Goal: Task Accomplishment & Management: Complete application form

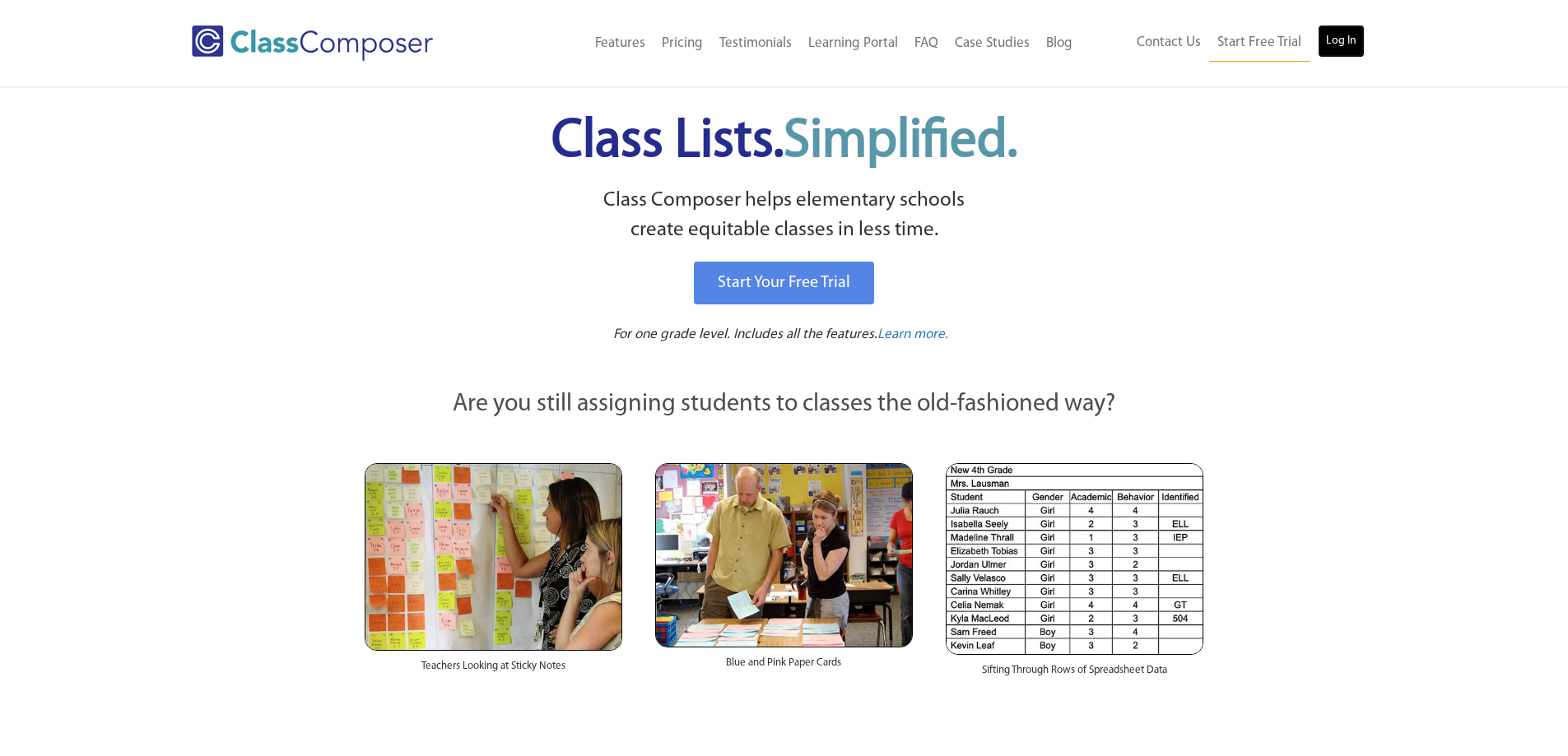
click at [1350, 34] on link "Log In" at bounding box center [1341, 41] width 46 height 33
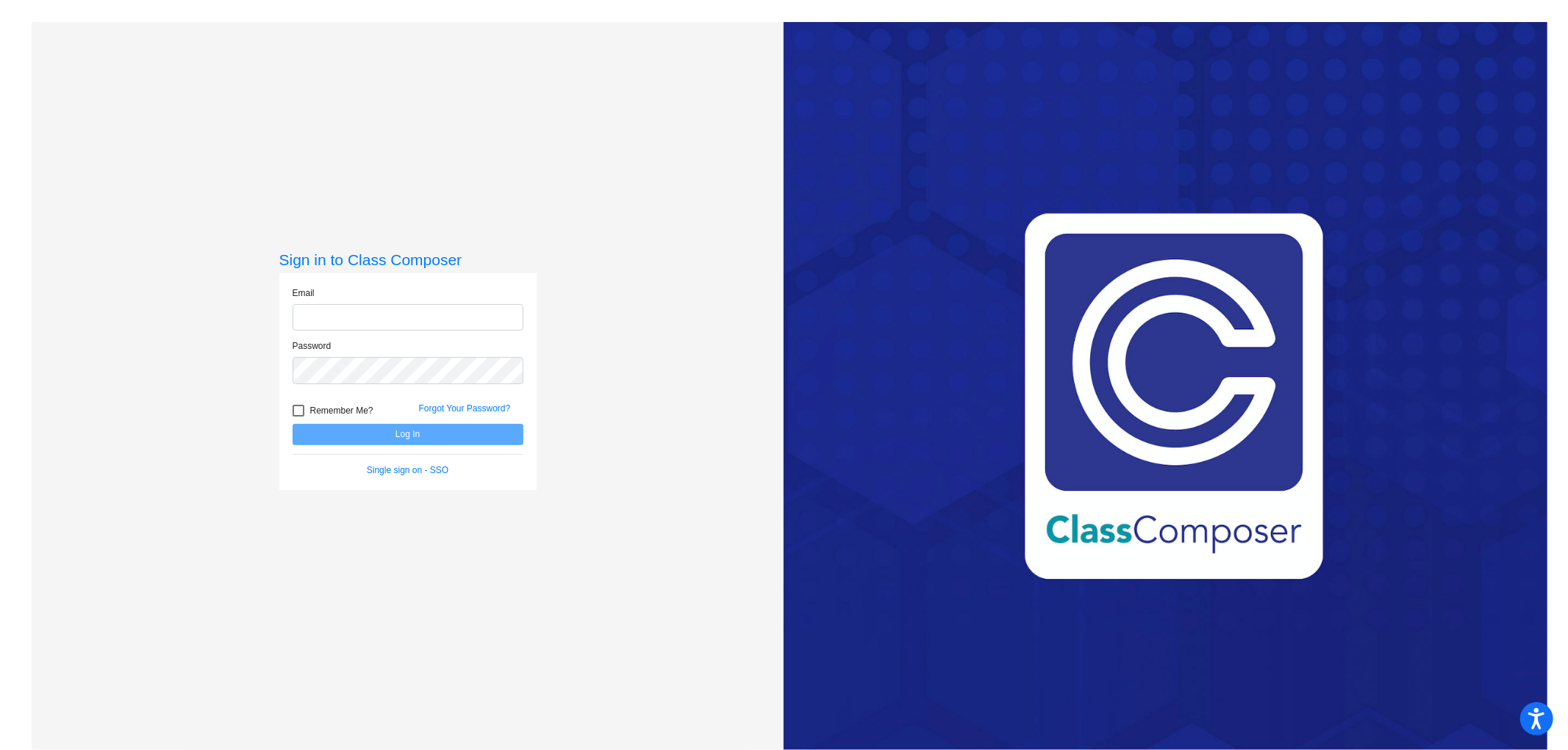
click at [476, 311] on input "email" at bounding box center [407, 318] width 230 height 27
type input "[EMAIL_ADDRESS][DOMAIN_NAME]"
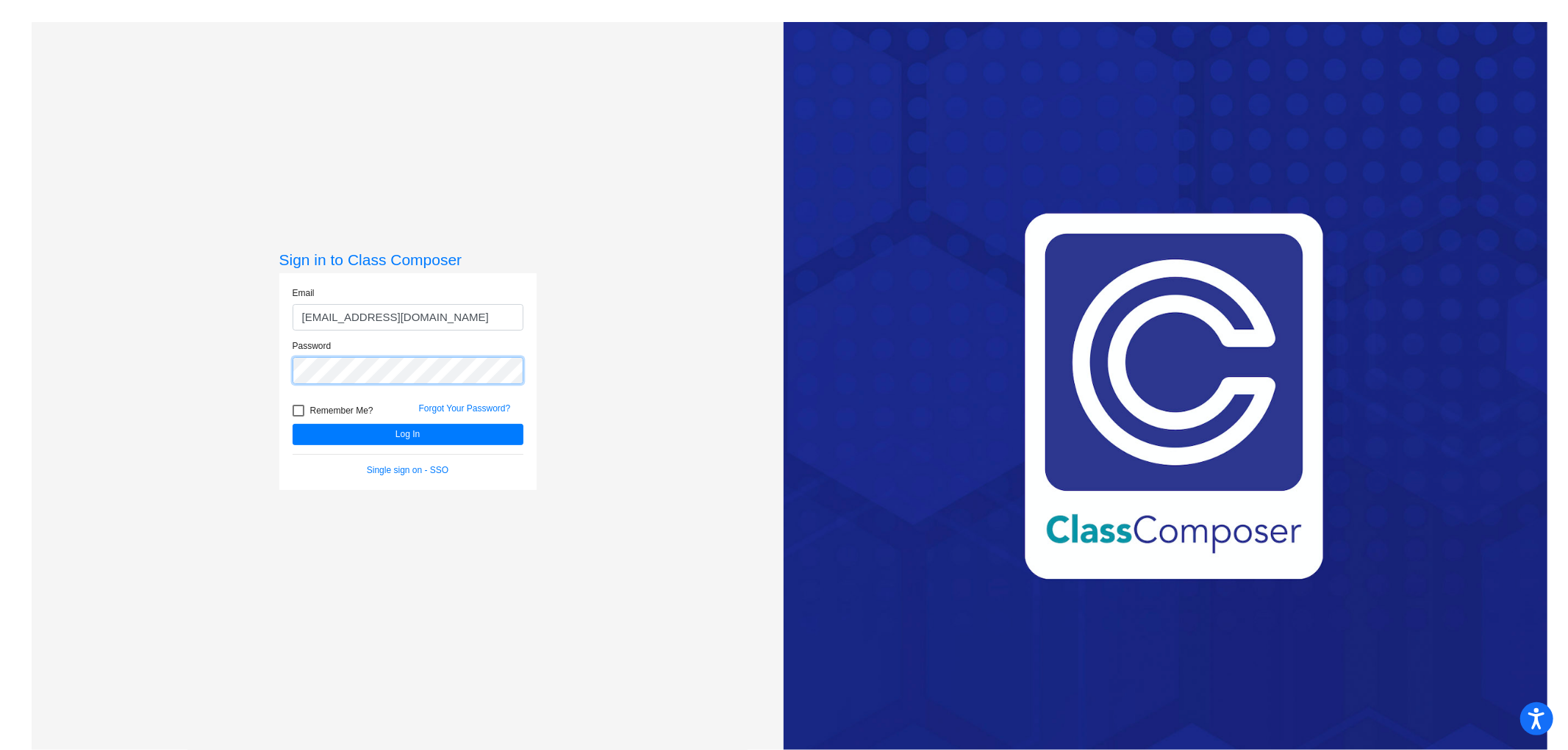
click at [292, 424] on button "Log In" at bounding box center [407, 434] width 230 height 21
click at [208, 364] on div "Sign in to Class Composer Email [EMAIL_ADDRESS][DOMAIN_NAME] Password Remember …" at bounding box center [408, 397] width 752 height 750
click at [292, 424] on button "Log In" at bounding box center [407, 434] width 230 height 21
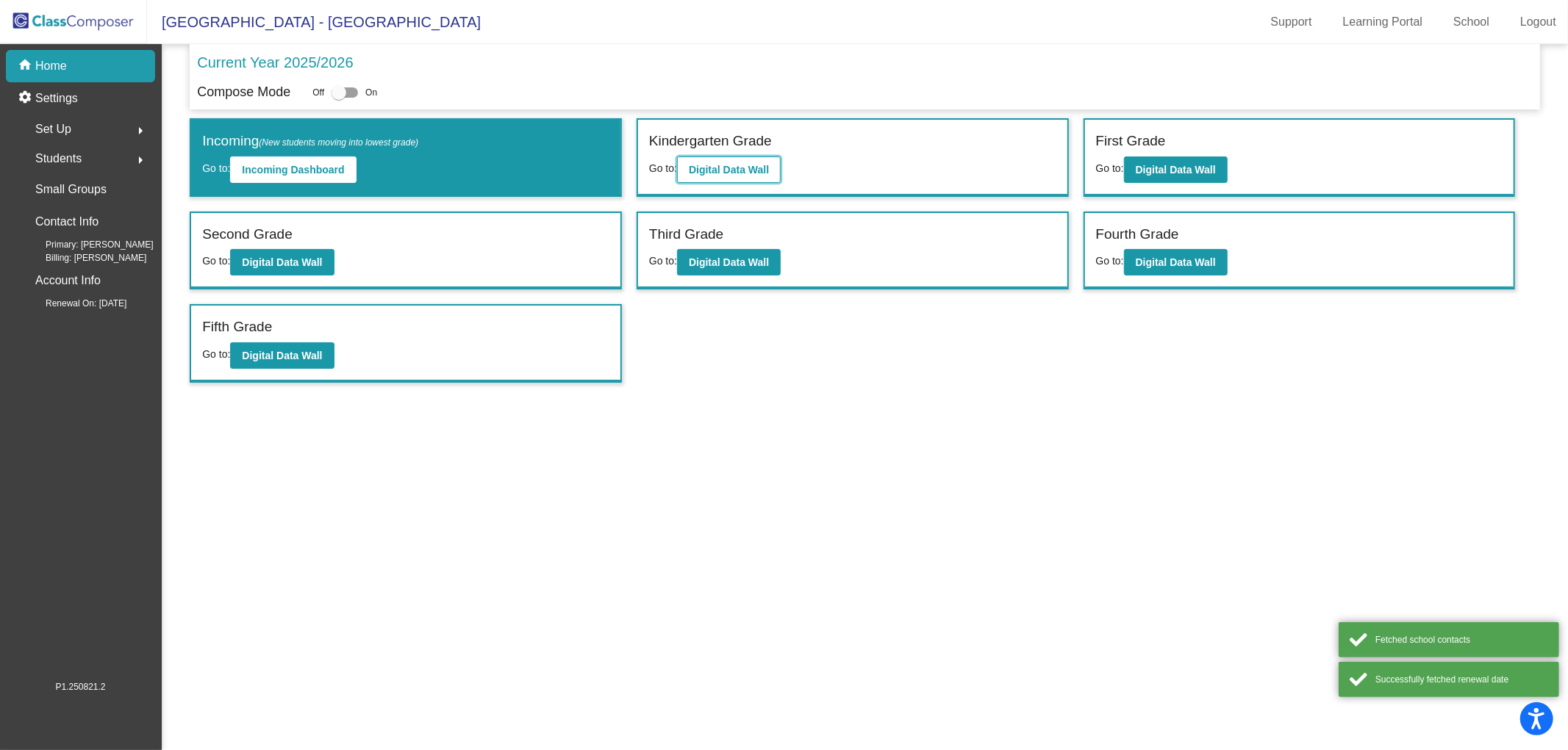
click at [752, 164] on b "Digital Data Wall" at bounding box center [728, 169] width 80 height 11
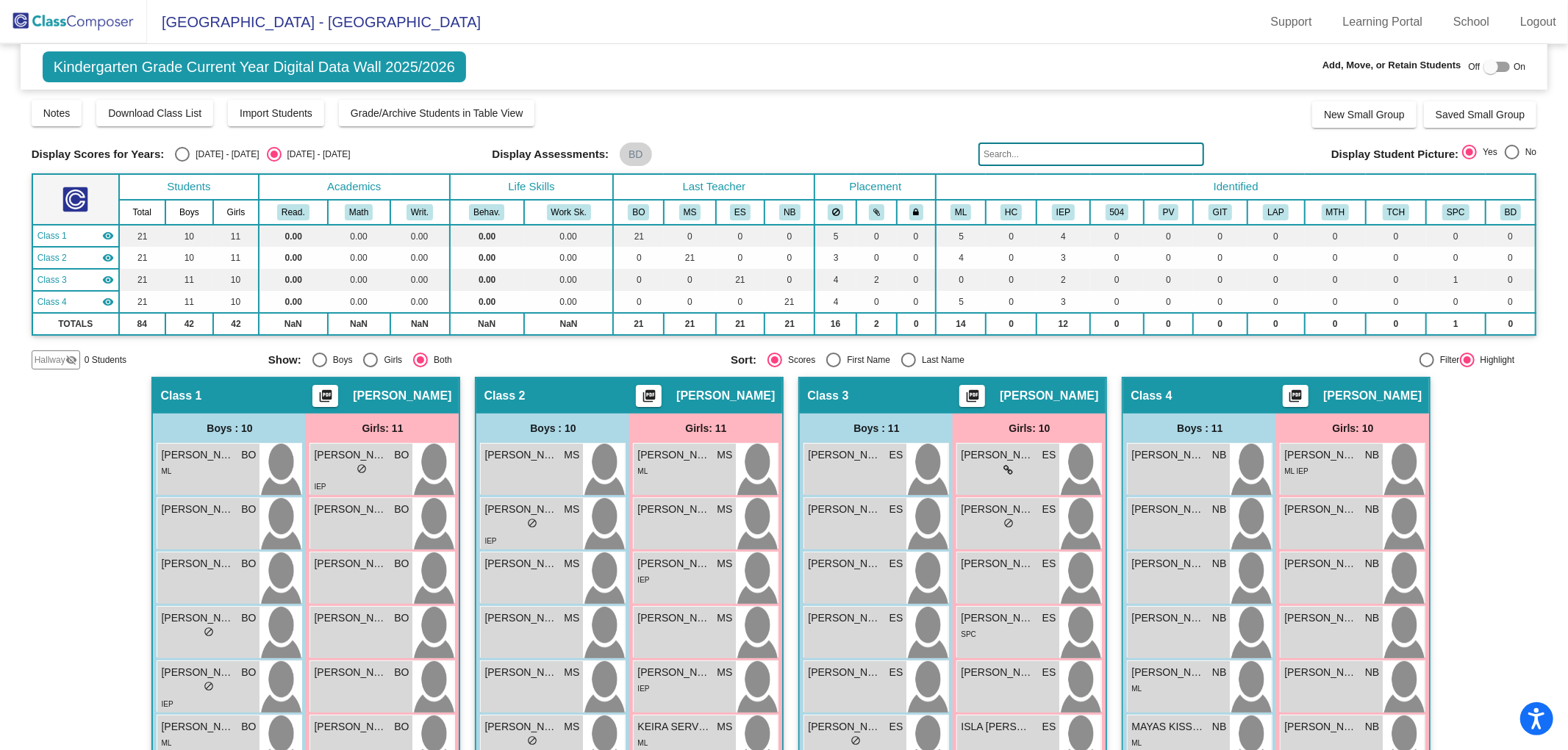
click at [1483, 59] on div at bounding box center [1490, 66] width 15 height 15
checkbox input "true"
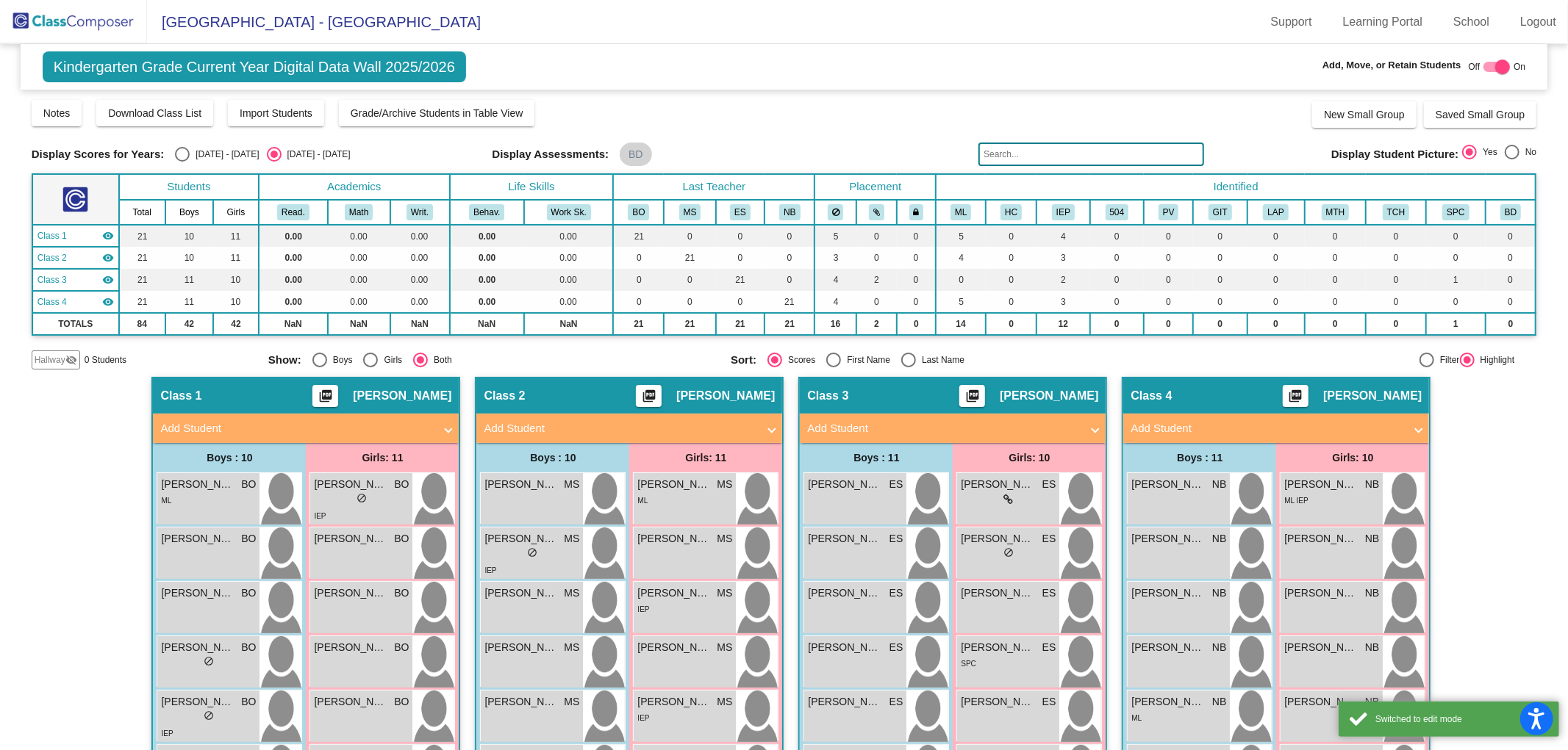
click at [212, 416] on mat-expansion-panel-header "Add Student" at bounding box center [305, 428] width 305 height 29
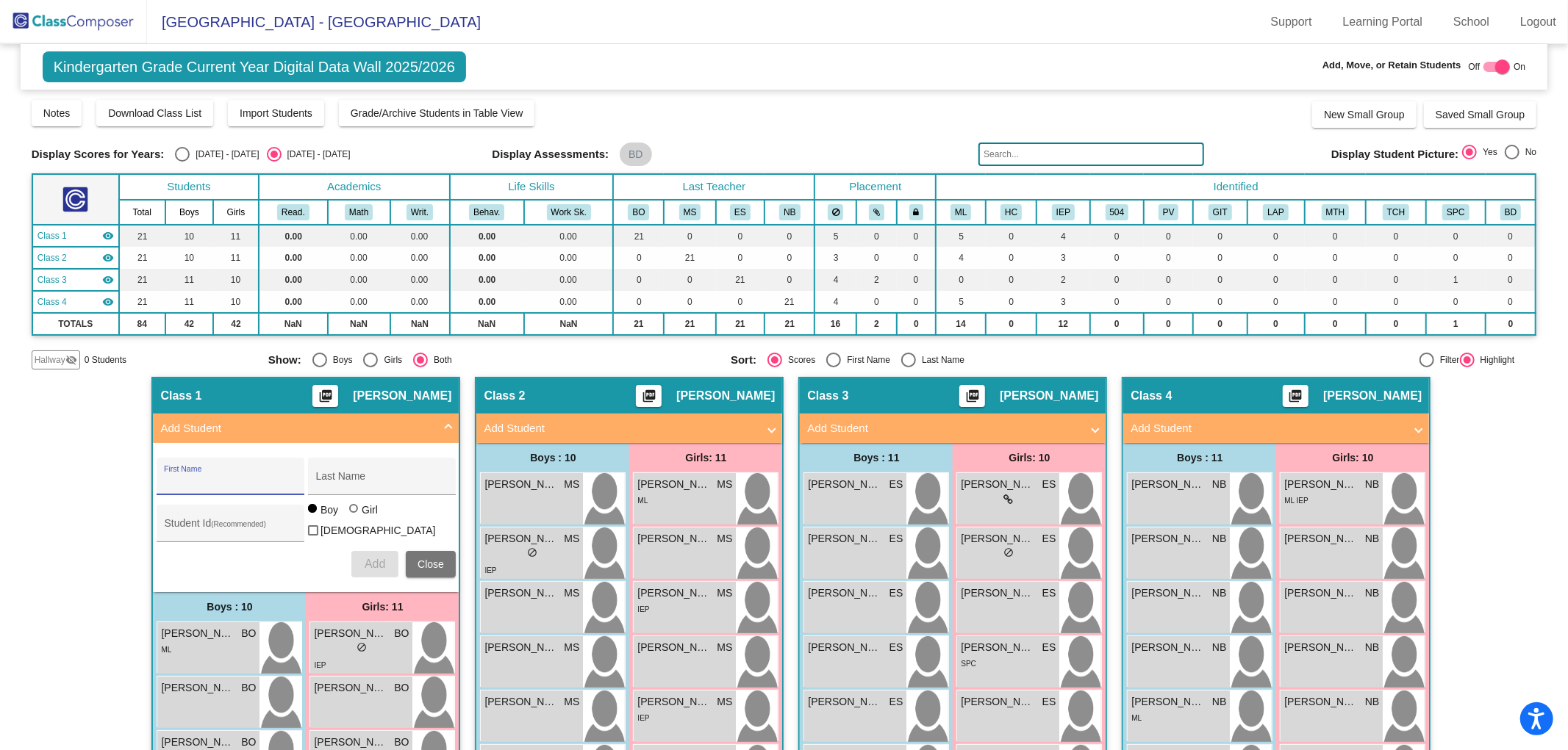
click at [201, 476] on input "First Name" at bounding box center [230, 481] width 132 height 11
type input "EVAN"
type input "[PERSON_NAME]"
type input "0639398"
click at [373, 559] on span "Add" at bounding box center [374, 564] width 20 height 12
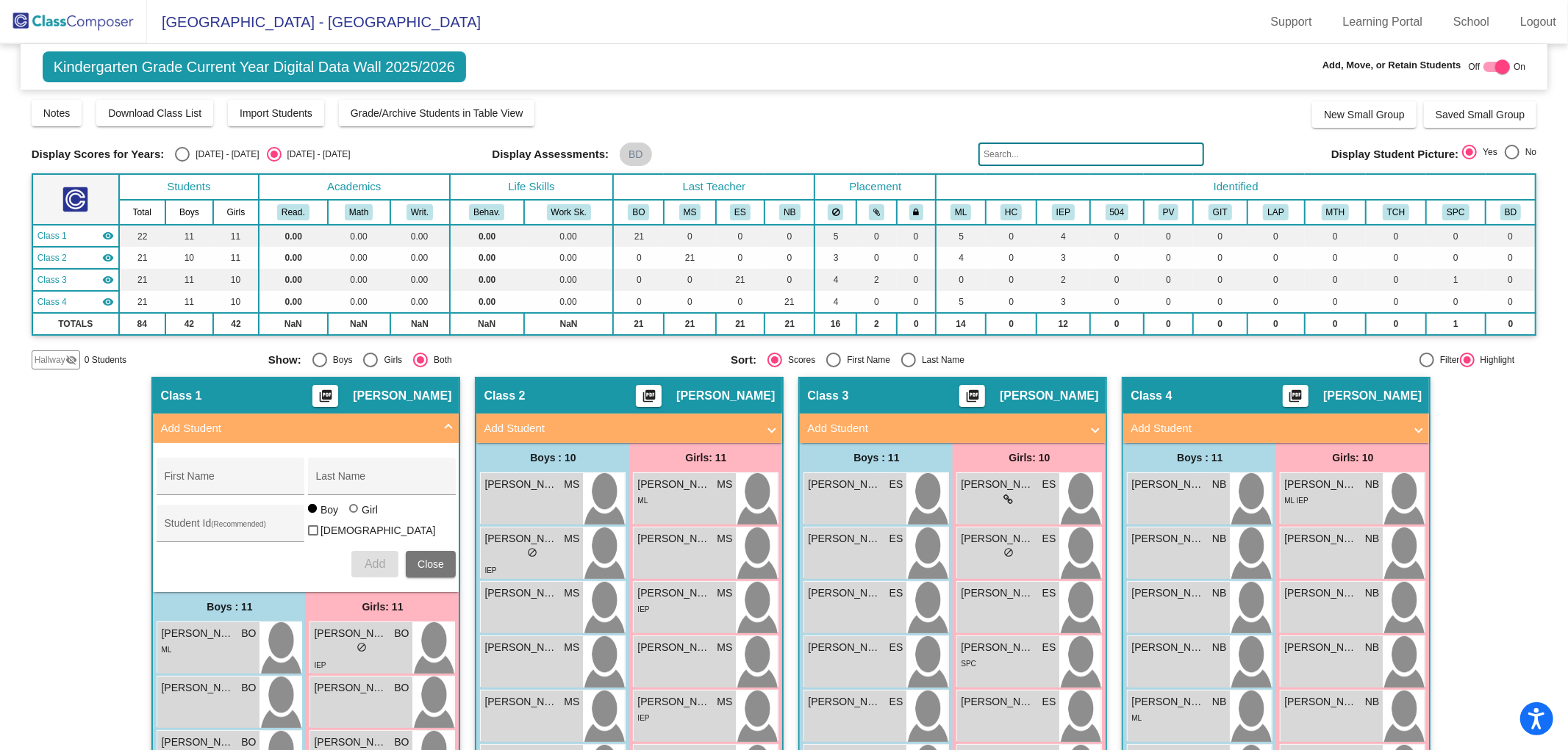
click at [1483, 66] on div at bounding box center [1496, 67] width 26 height 11
checkbox input "false"
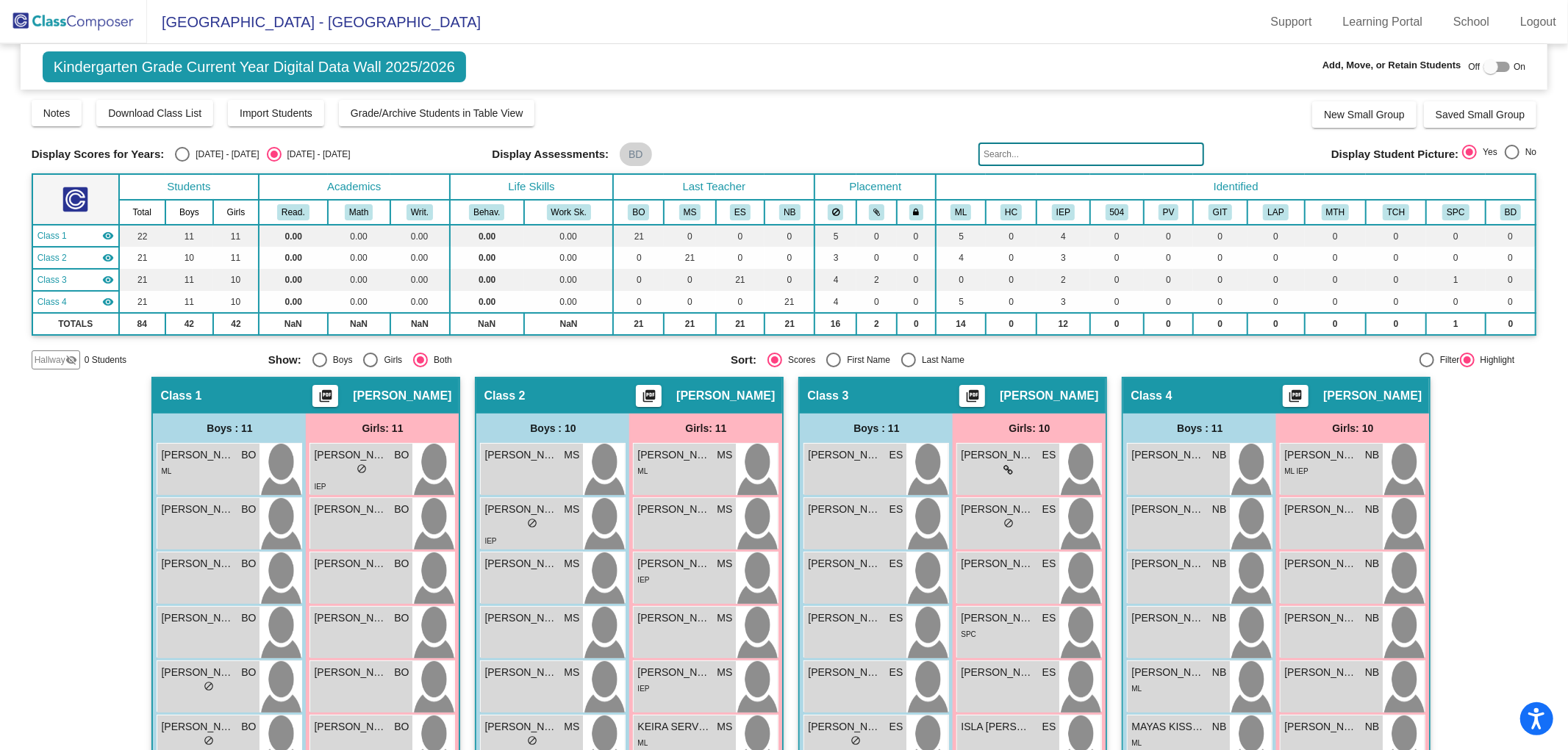
click at [98, 15] on img at bounding box center [73, 21] width 147 height 43
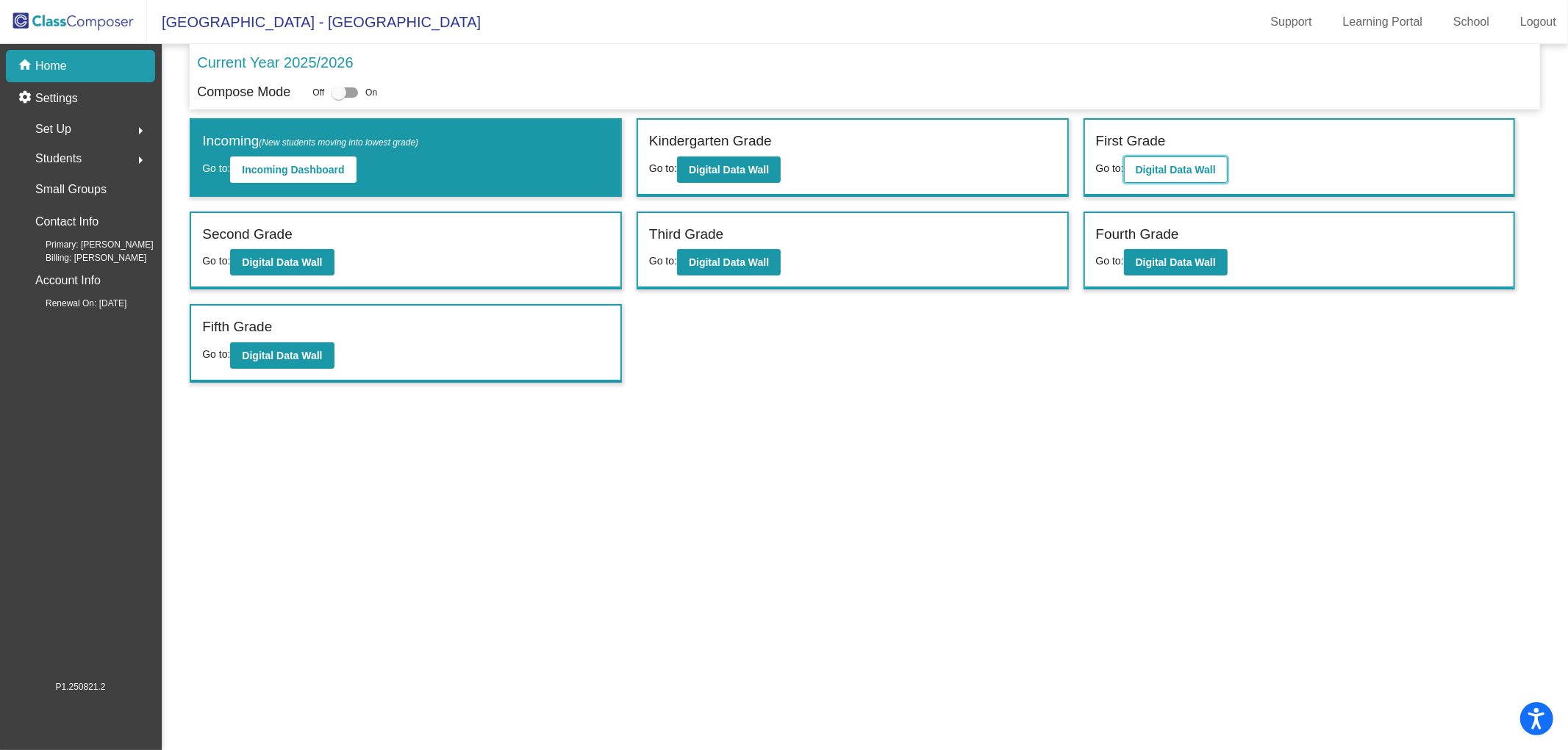
click at [1178, 164] on b "Digital Data Wall" at bounding box center [1175, 169] width 80 height 11
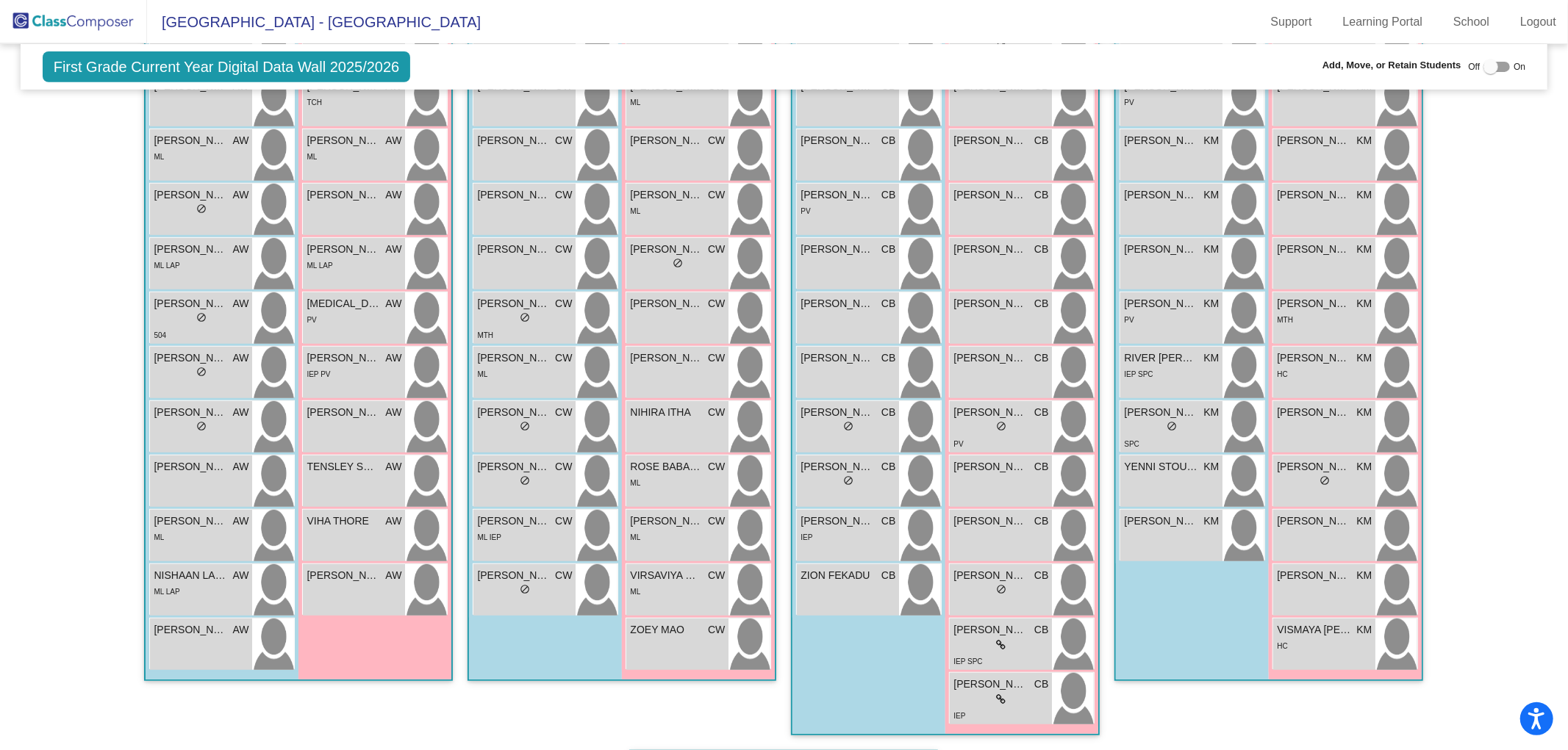
scroll to position [617, 0]
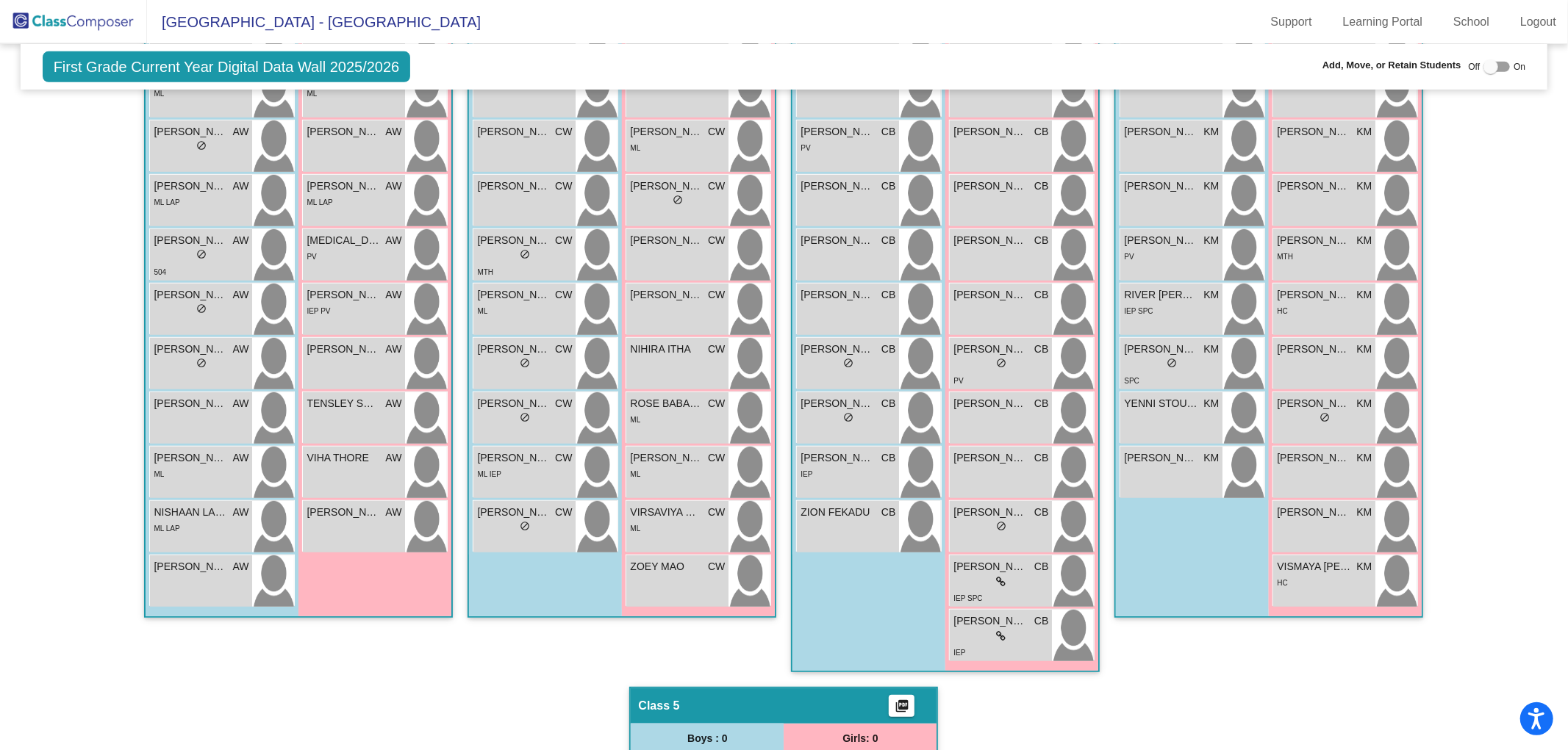
click at [69, 19] on img at bounding box center [73, 21] width 147 height 43
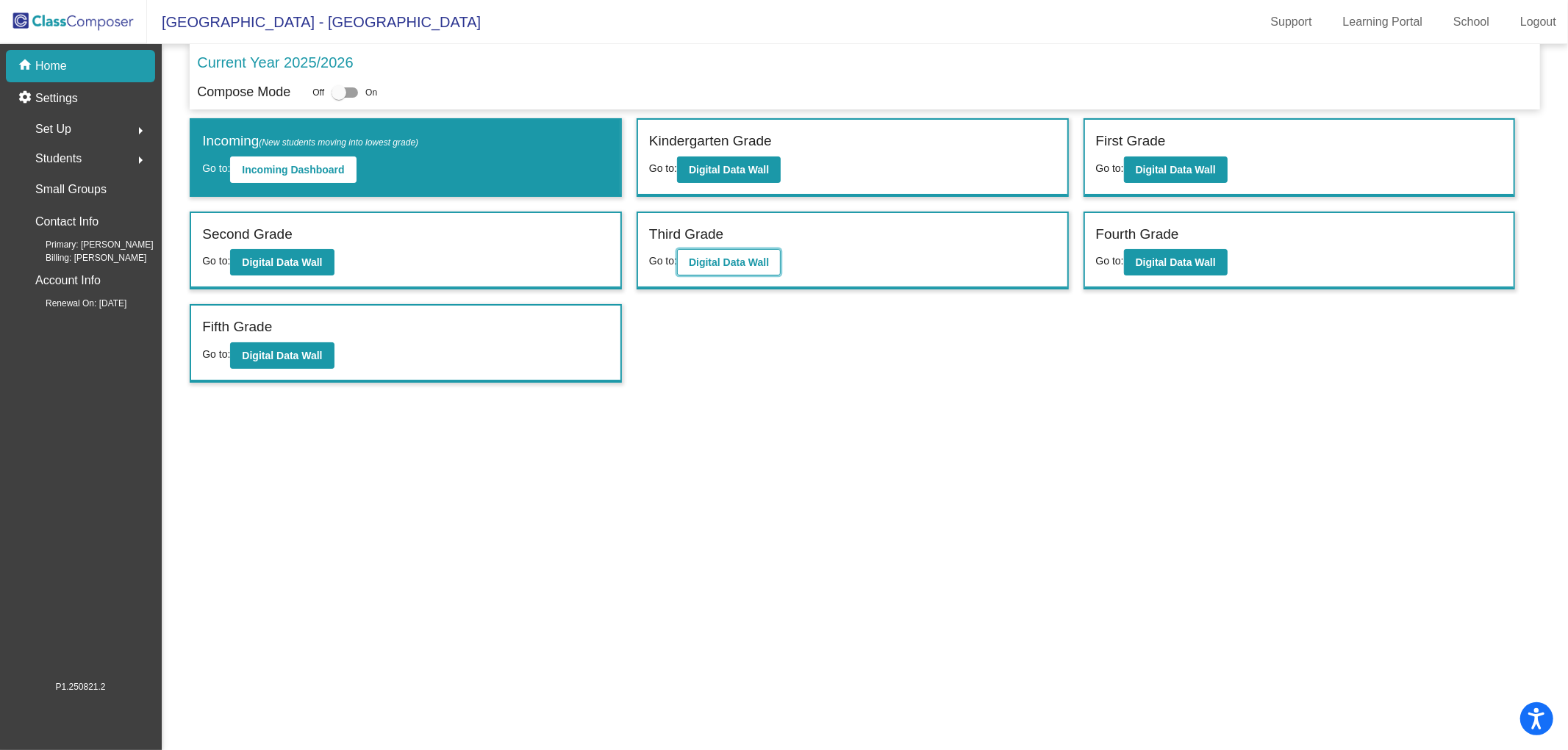
click at [735, 259] on b "Digital Data Wall" at bounding box center [728, 262] width 80 height 11
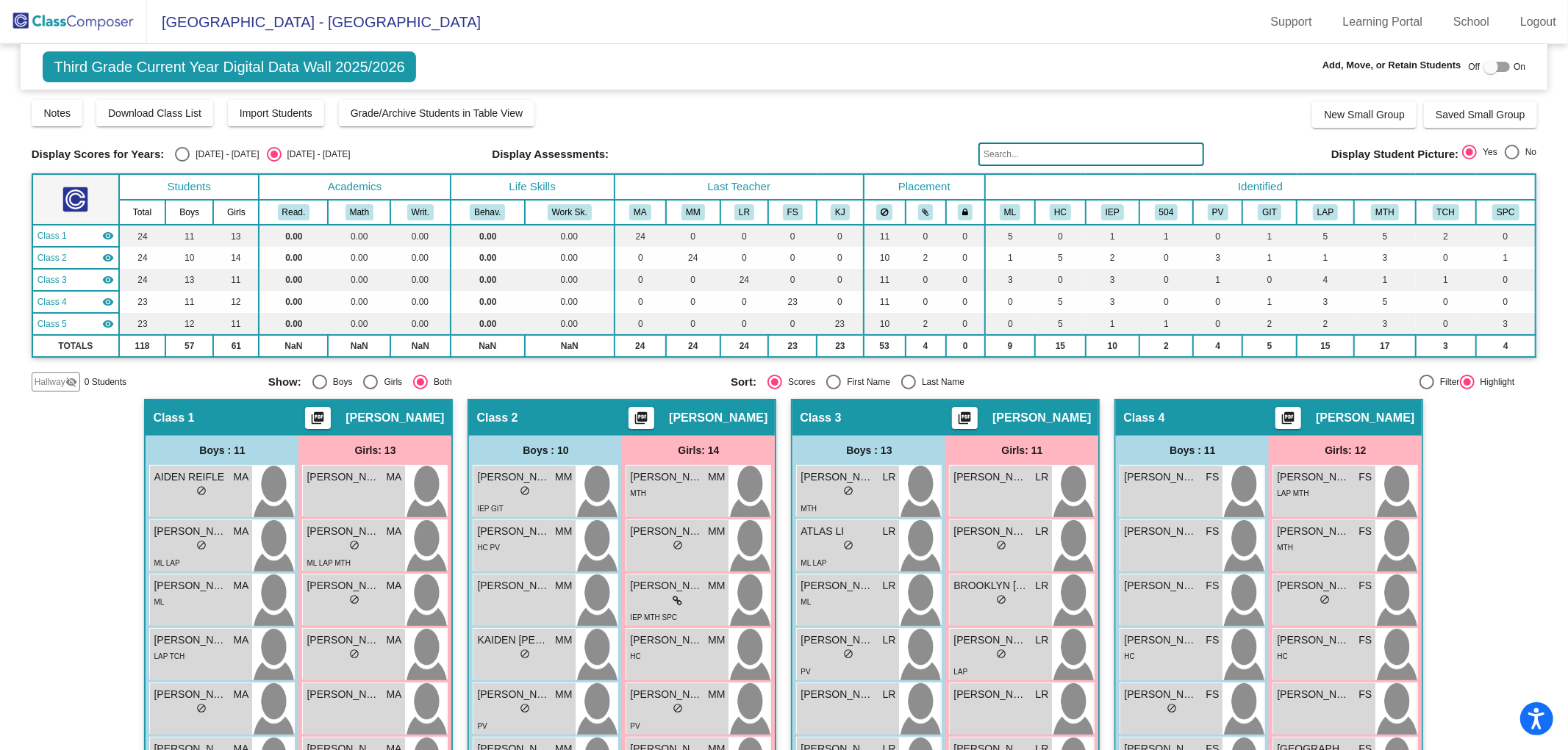
click at [68, 19] on img at bounding box center [73, 21] width 147 height 43
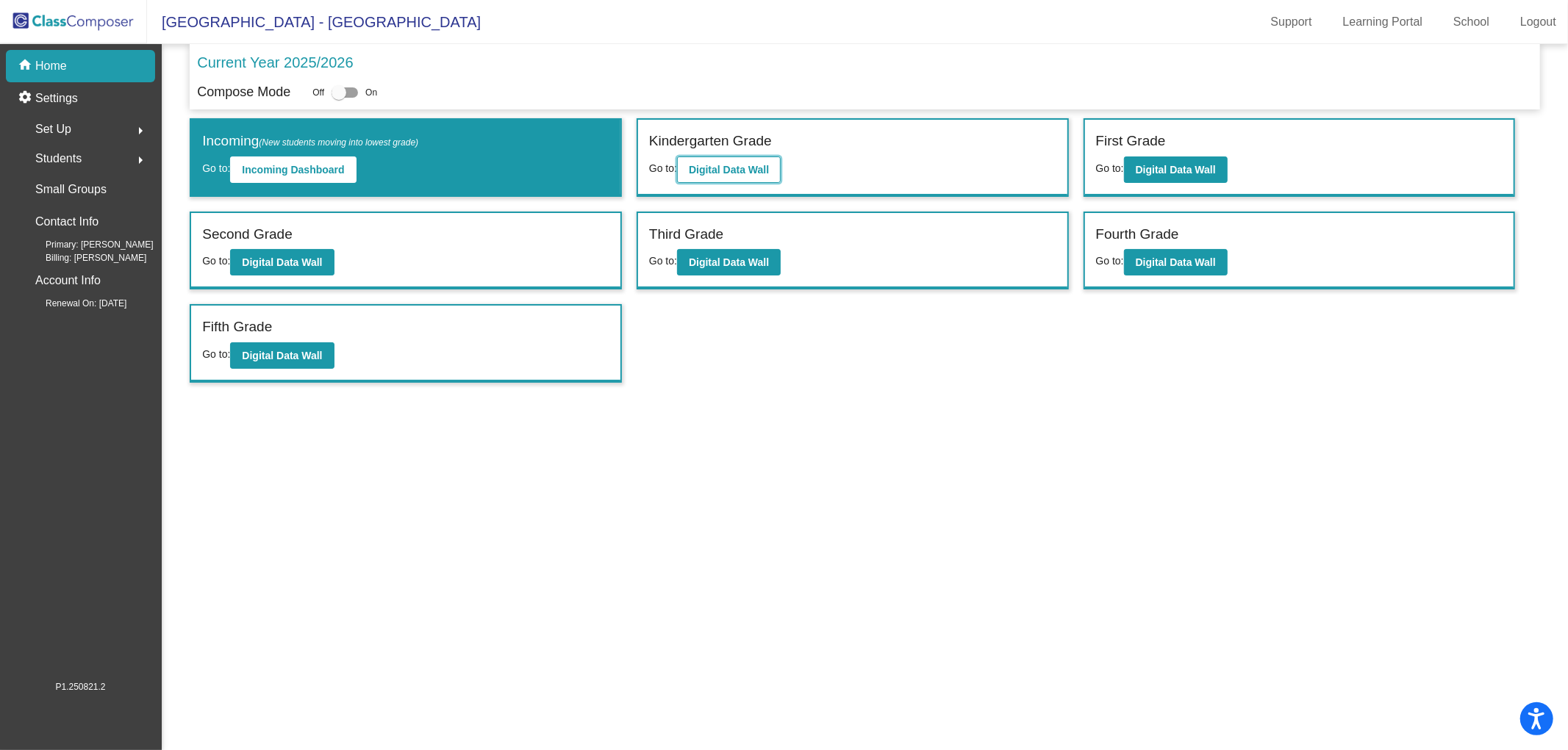
click at [758, 172] on b "Digital Data Wall" at bounding box center [728, 169] width 80 height 11
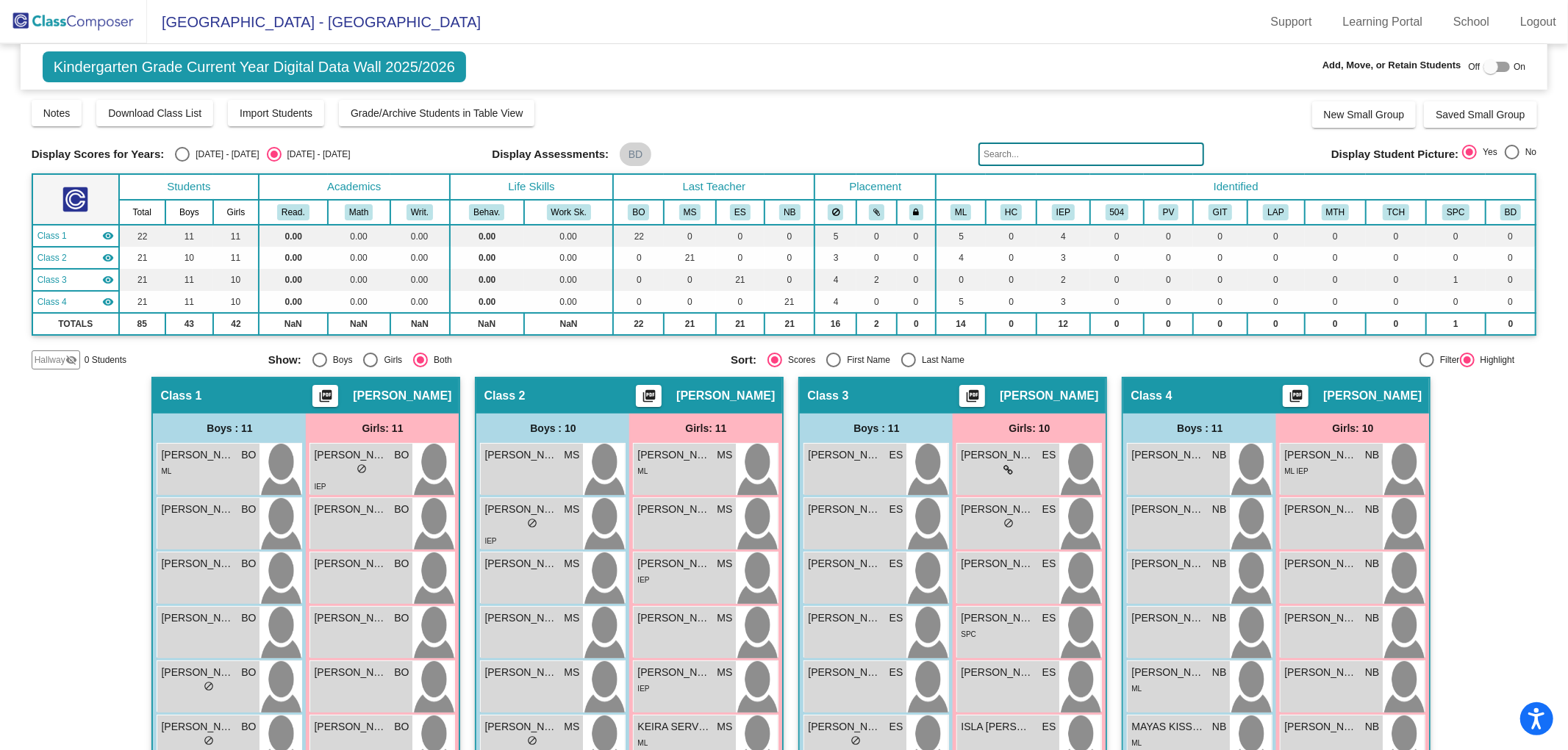
click at [94, 20] on img at bounding box center [73, 21] width 147 height 43
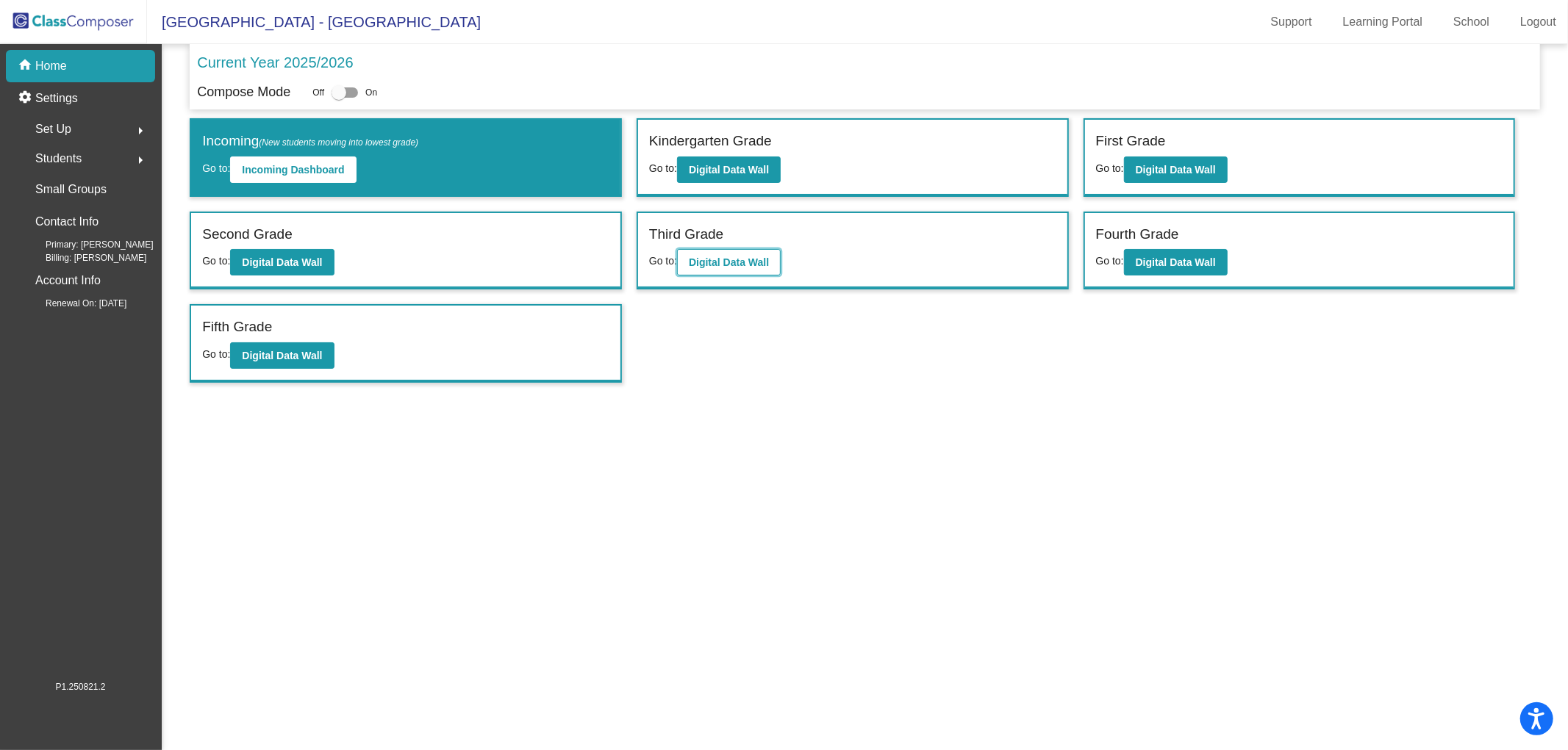
click at [735, 266] on button "Digital Data Wall" at bounding box center [728, 262] width 103 height 26
